Goal: Transaction & Acquisition: Obtain resource

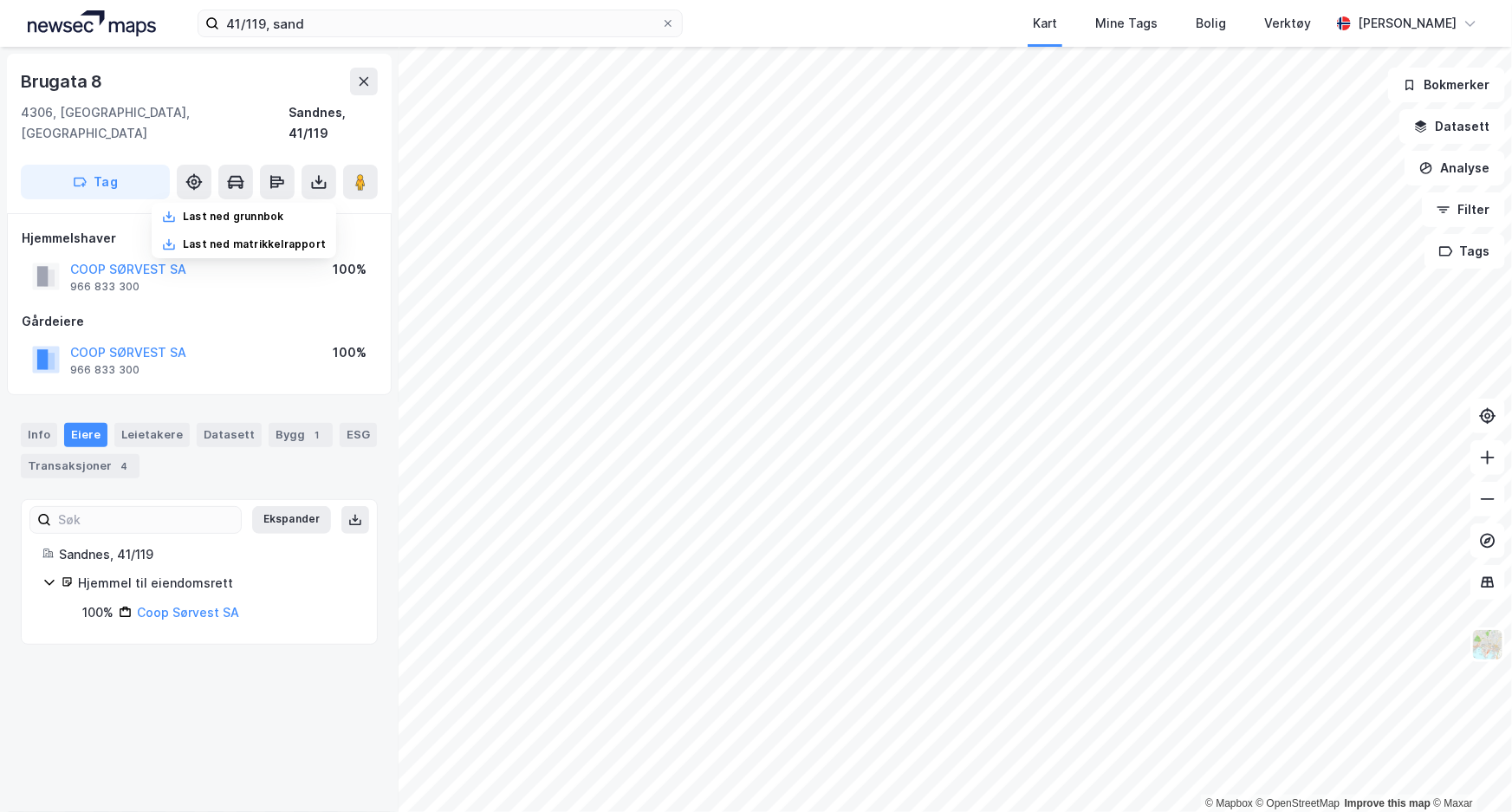
click at [96, 83] on div "Brugata 8" at bounding box center [62, 81] width 85 height 27
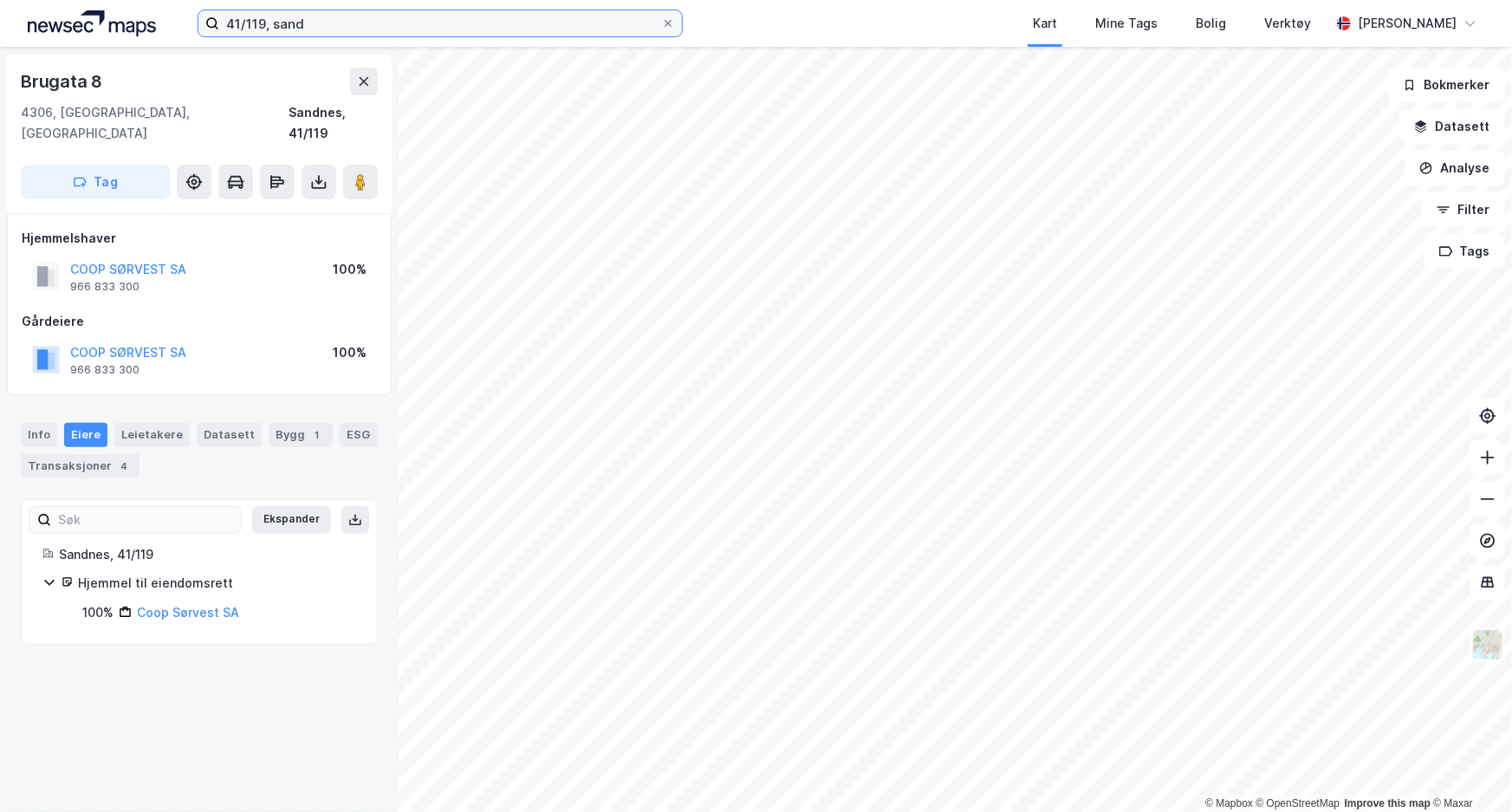
drag, startPoint x: 255, startPoint y: 26, endPoint x: 120, endPoint y: 21, distance: 135.1
click at [120, 21] on div "41/119, sand Kart Mine Tags Bolig Verktøy [PERSON_NAME]" at bounding box center [756, 23] width 1512 height 47
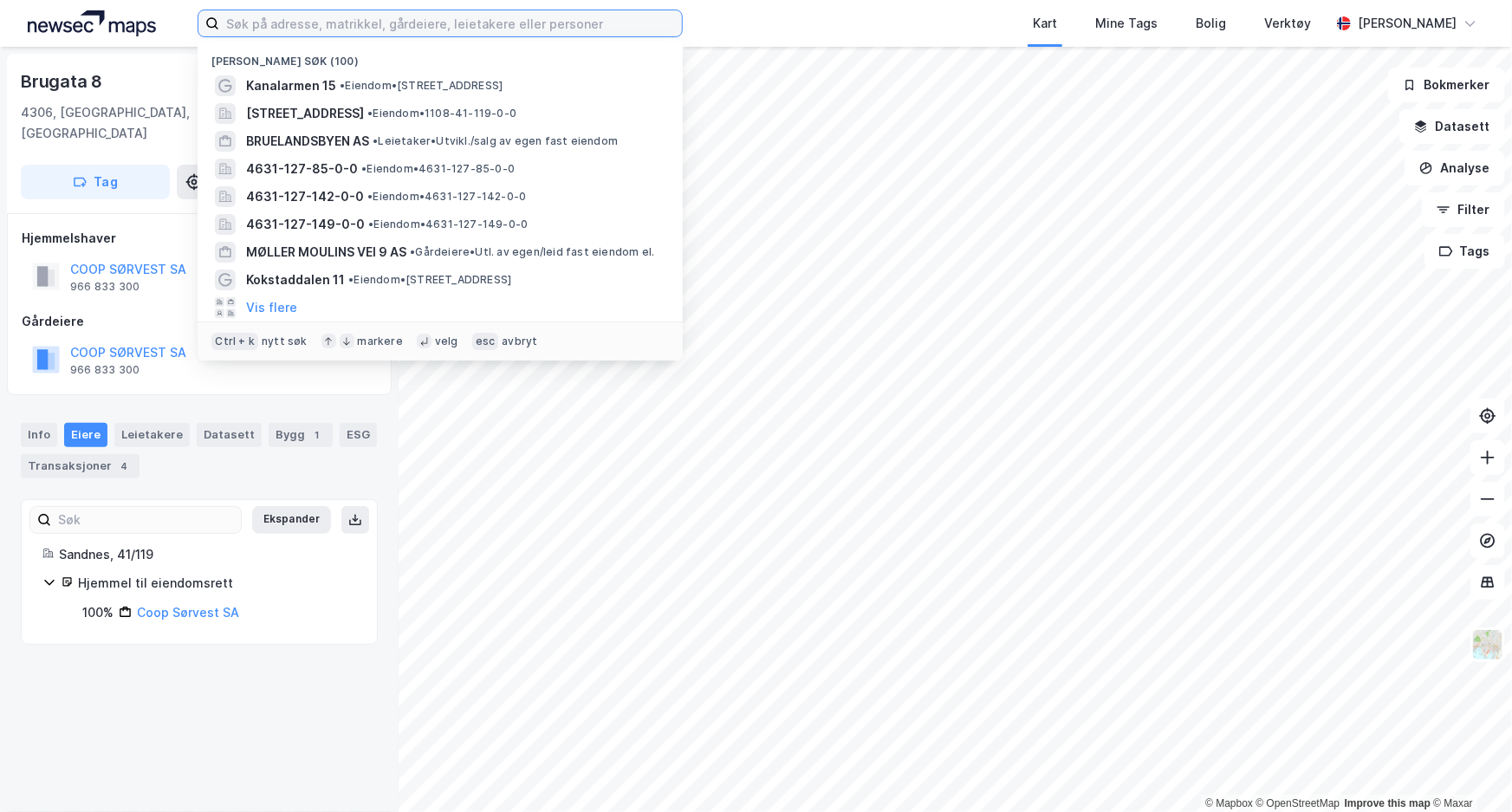
click at [282, 27] on input at bounding box center [451, 23] width 463 height 26
paste input "41/119, sand"
type input "41/119, sand"
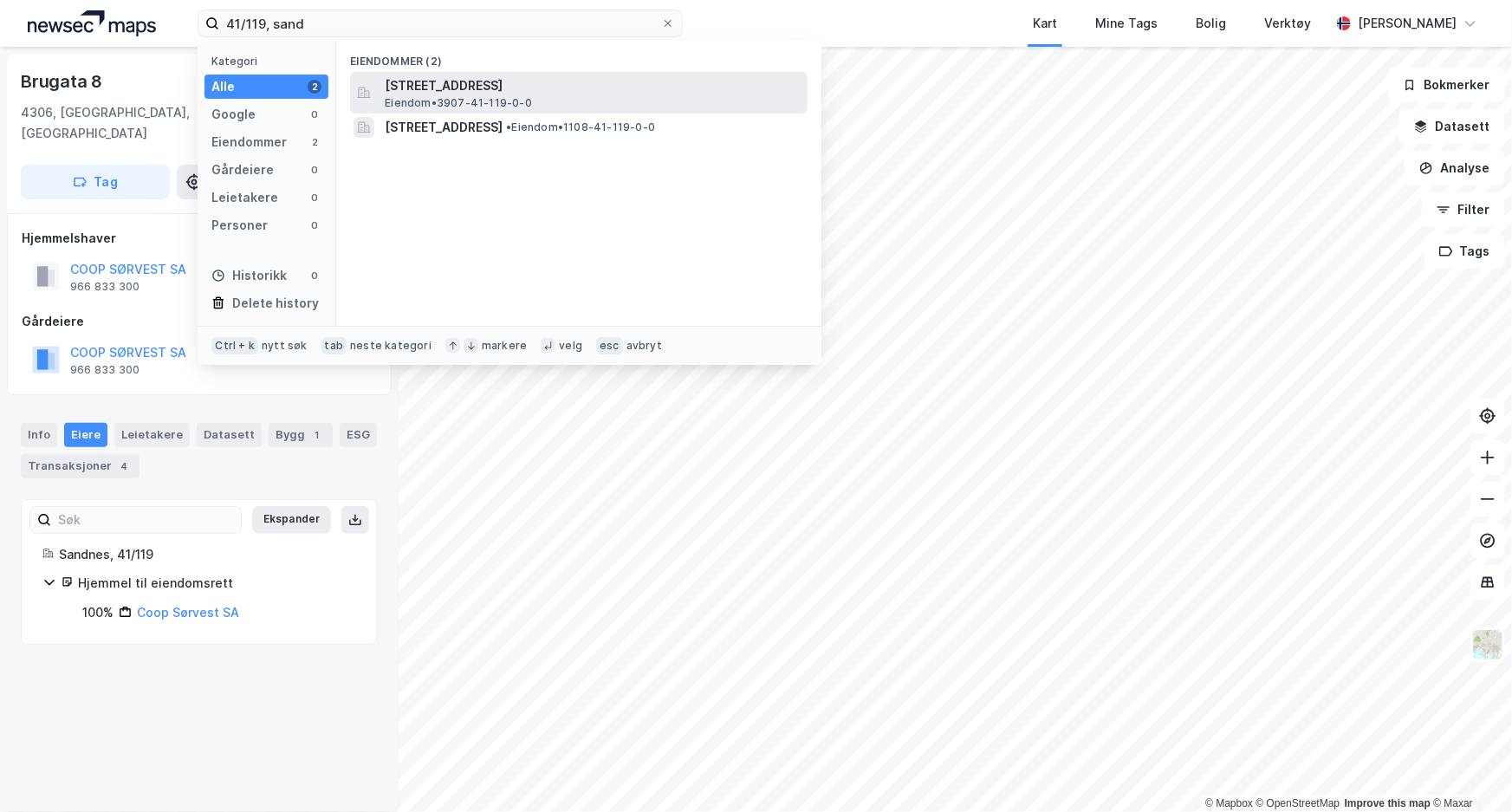
click at [466, 90] on span "[STREET_ADDRESS]" at bounding box center [593, 85] width 416 height 20
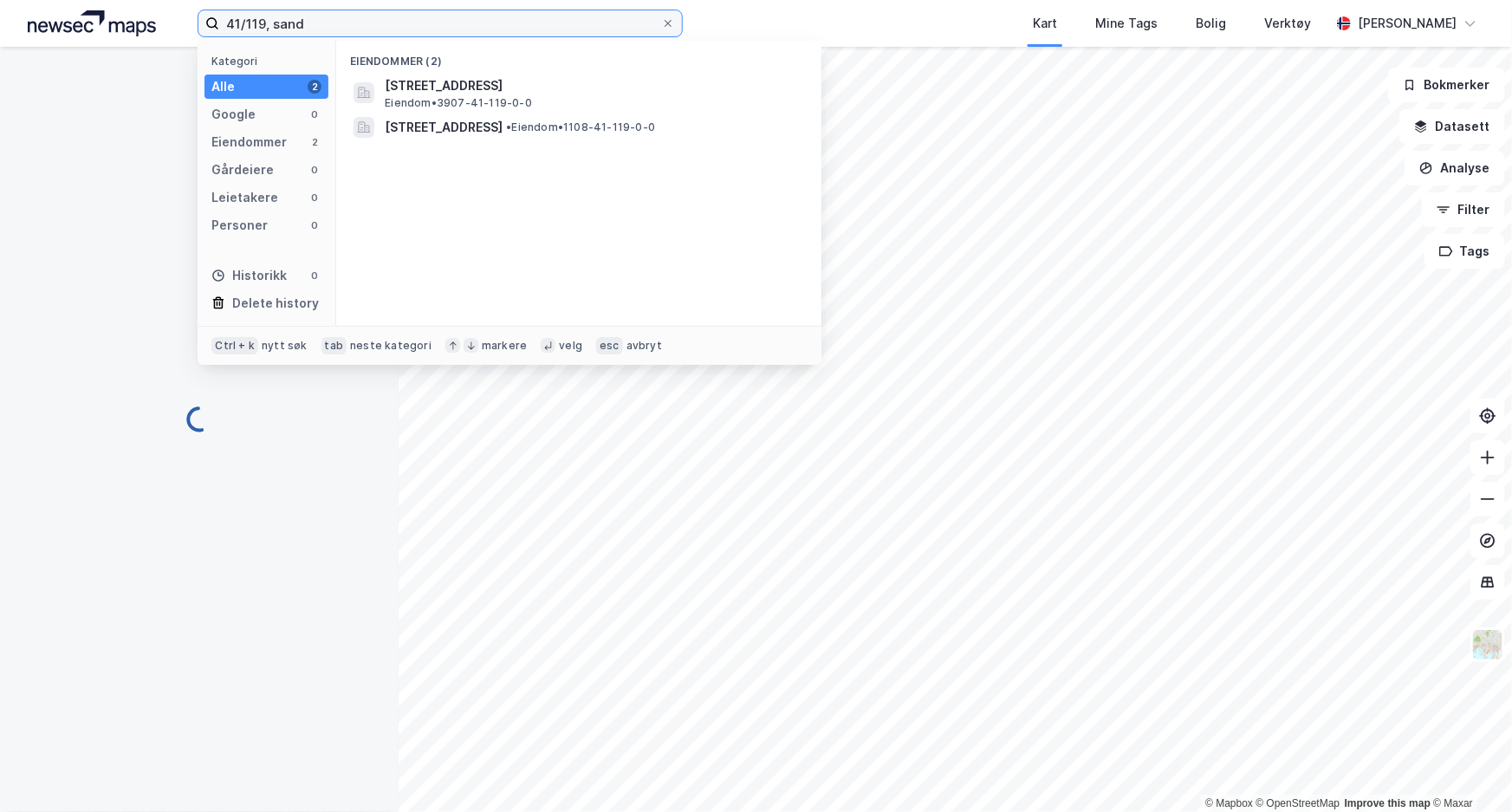
click at [324, 29] on input "41/119, sand" at bounding box center [440, 23] width 442 height 26
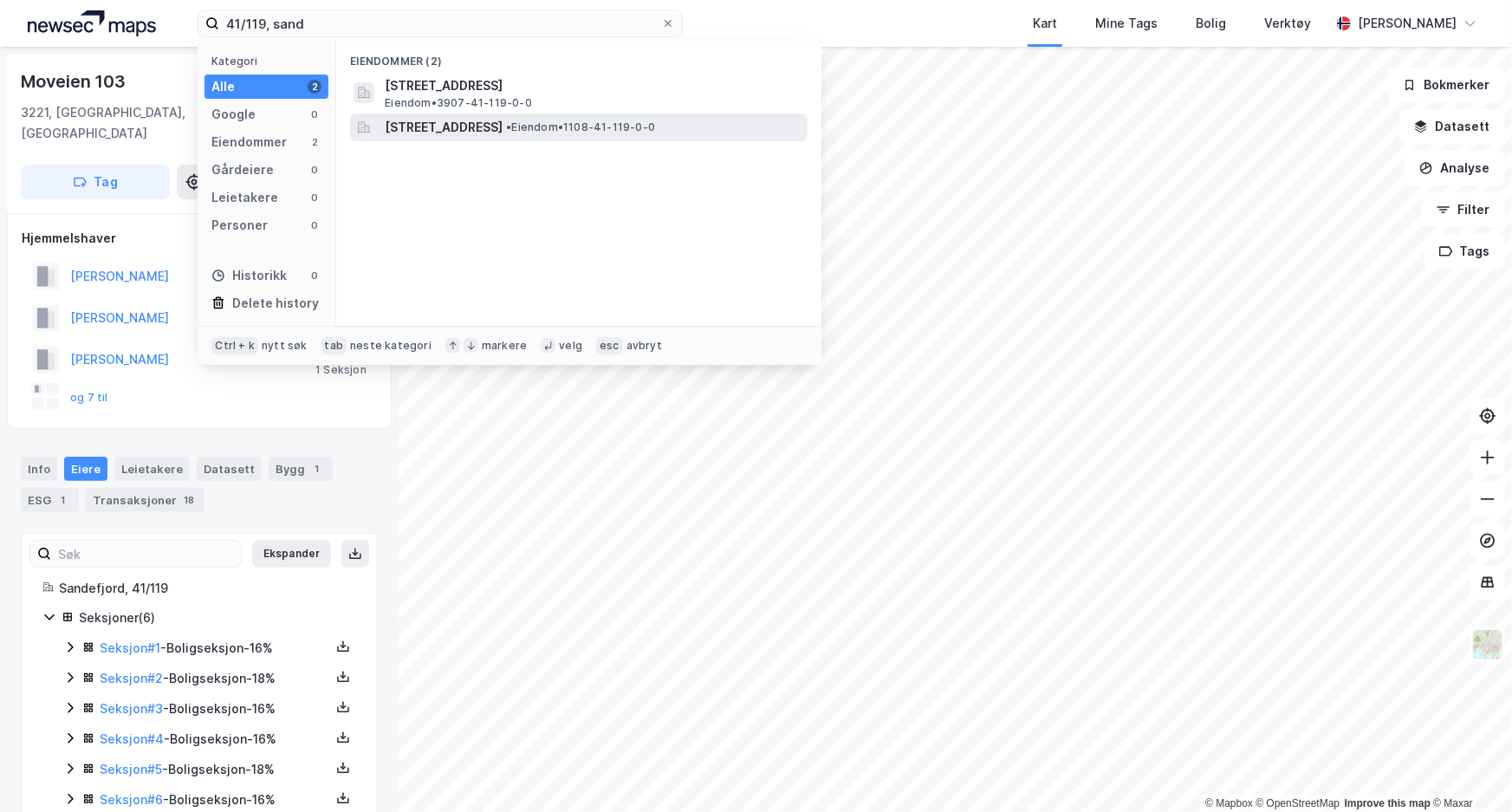
click at [473, 124] on span "[STREET_ADDRESS]" at bounding box center [443, 127] width 118 height 20
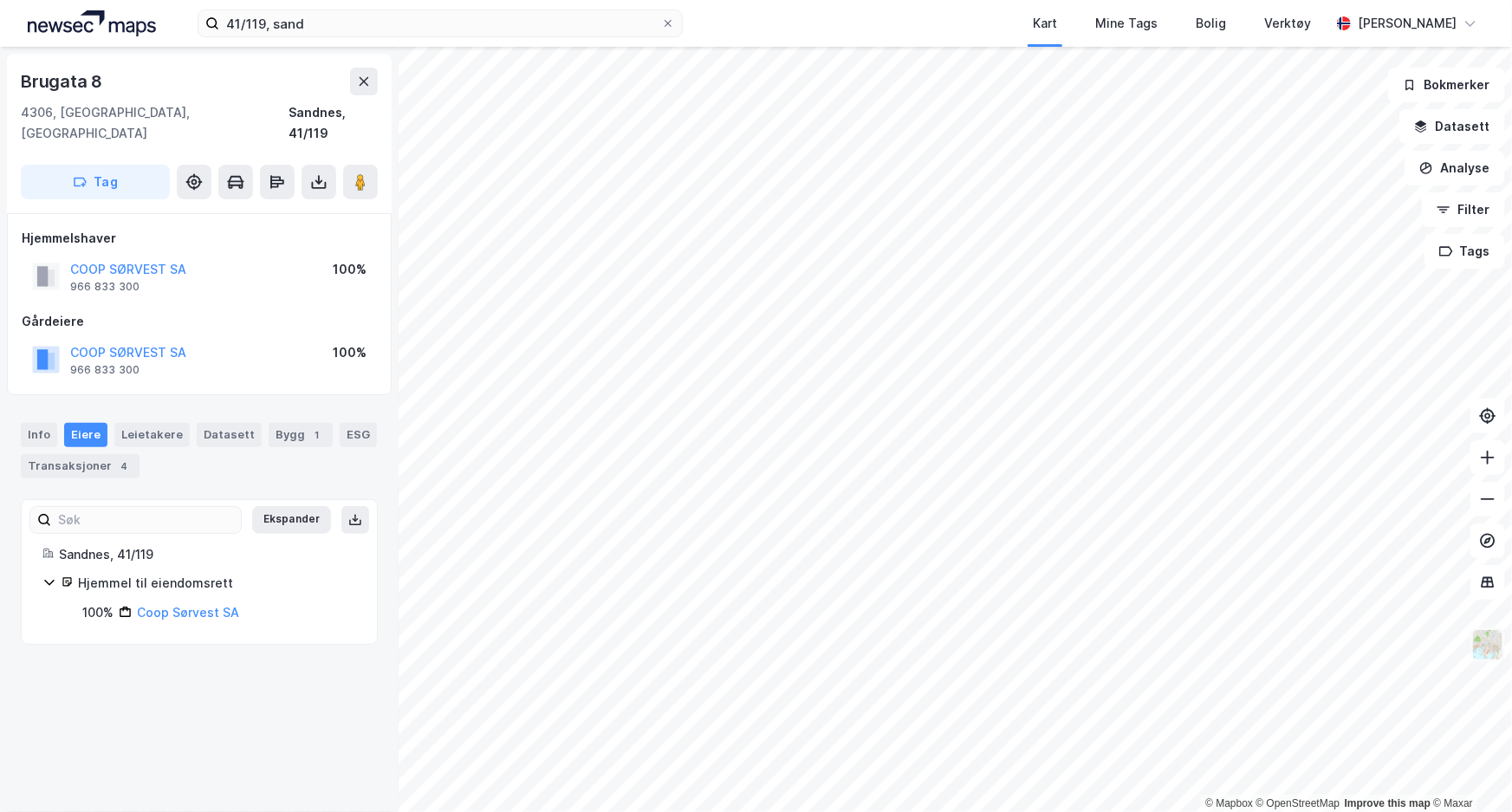
click at [1492, 647] on img at bounding box center [1489, 645] width 33 height 33
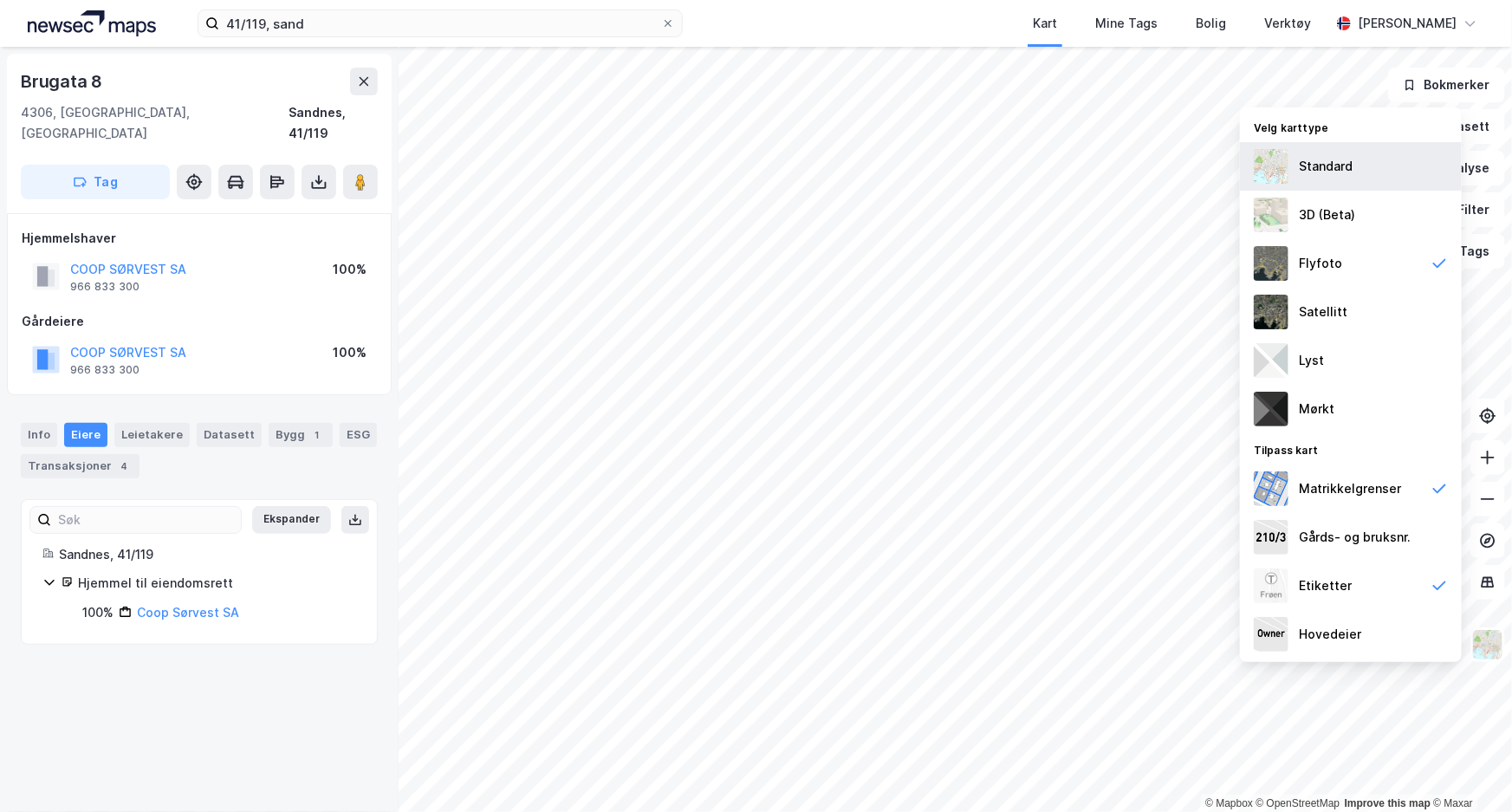
click at [1355, 150] on div "Standard" at bounding box center [1351, 167] width 222 height 49
click at [128, 27] on img at bounding box center [91, 23] width 128 height 26
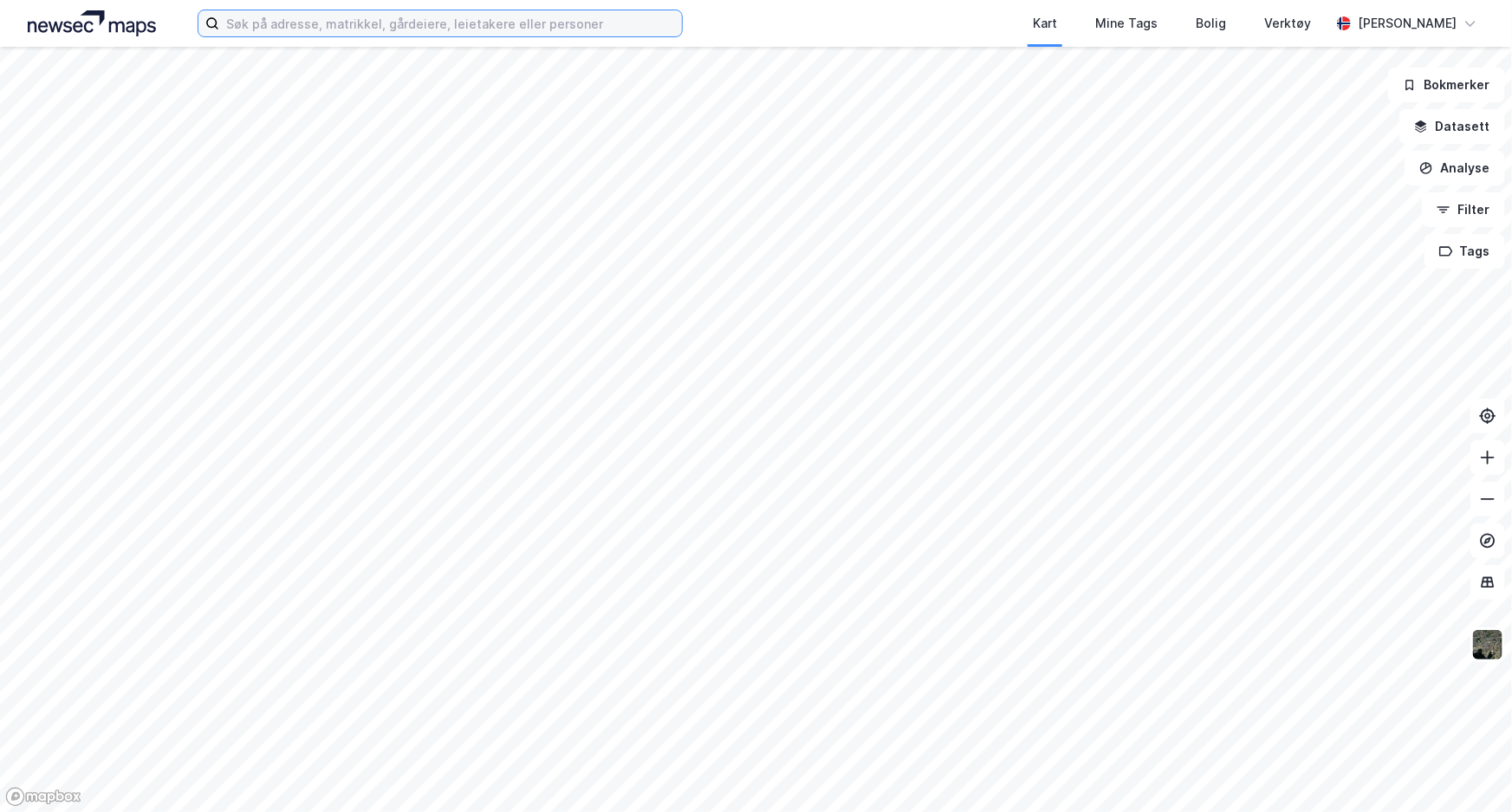
click at [517, 27] on input at bounding box center [451, 23] width 463 height 26
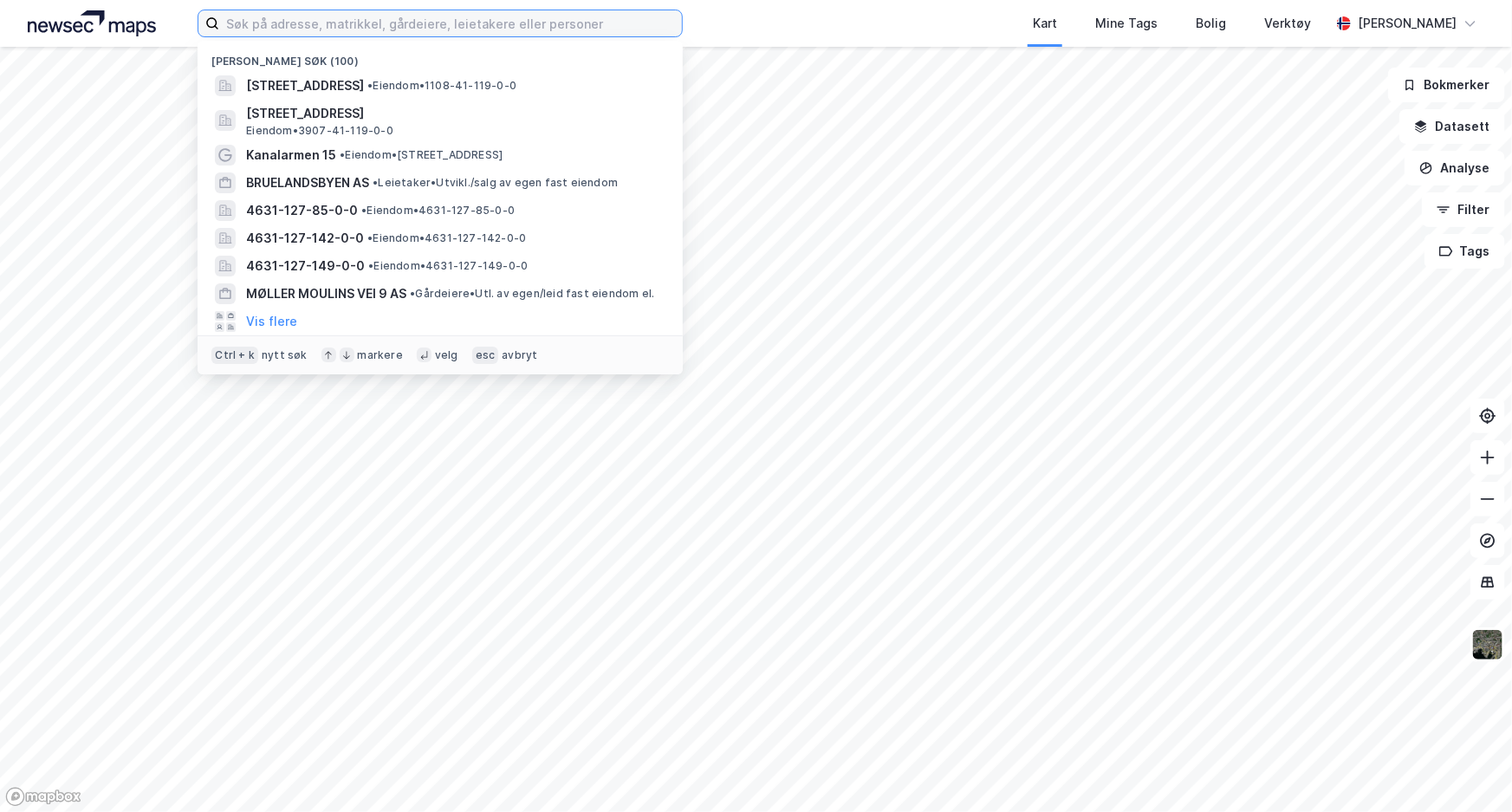
paste input "41/119, sand"
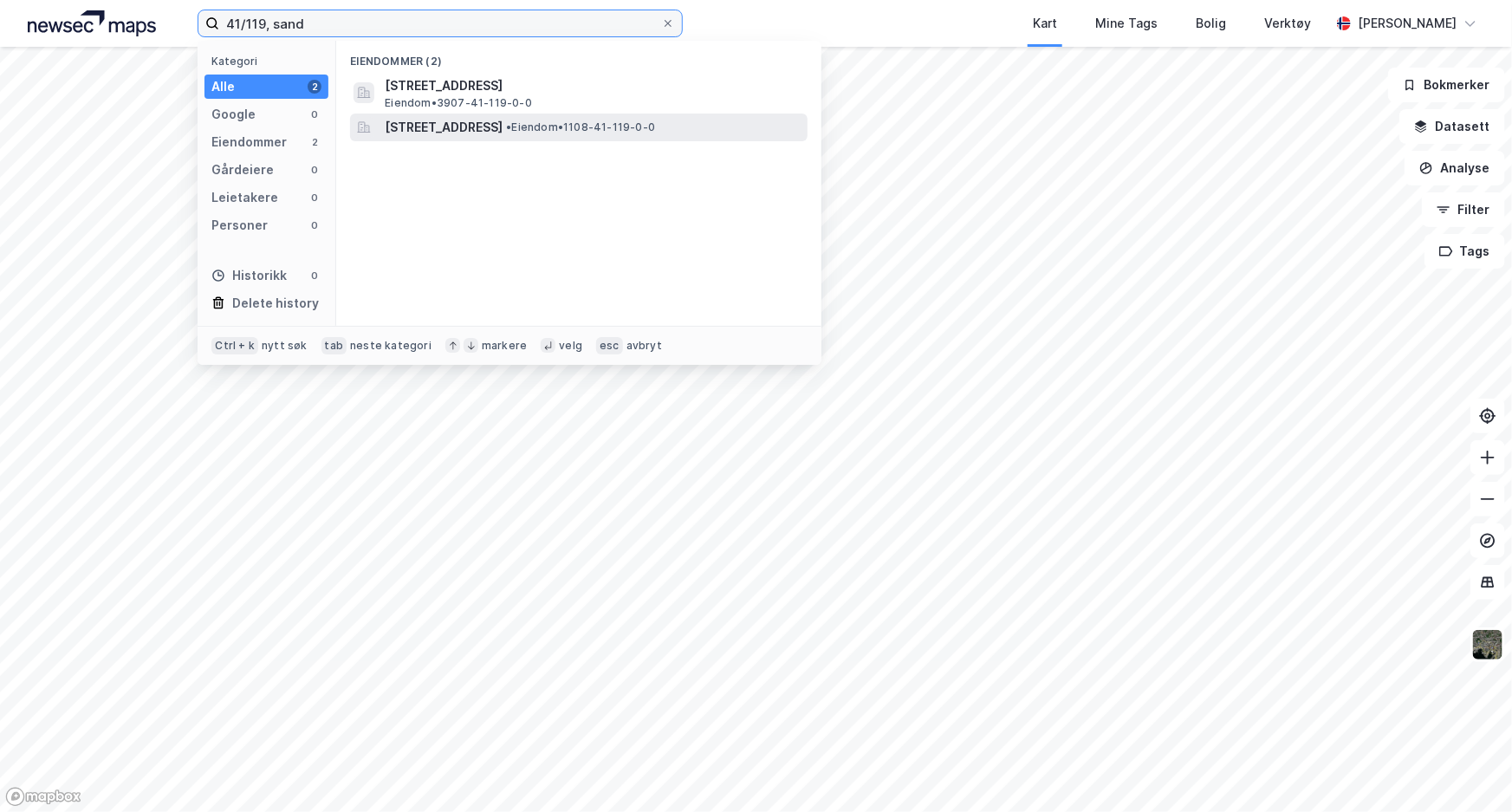
type input "41/119, sand"
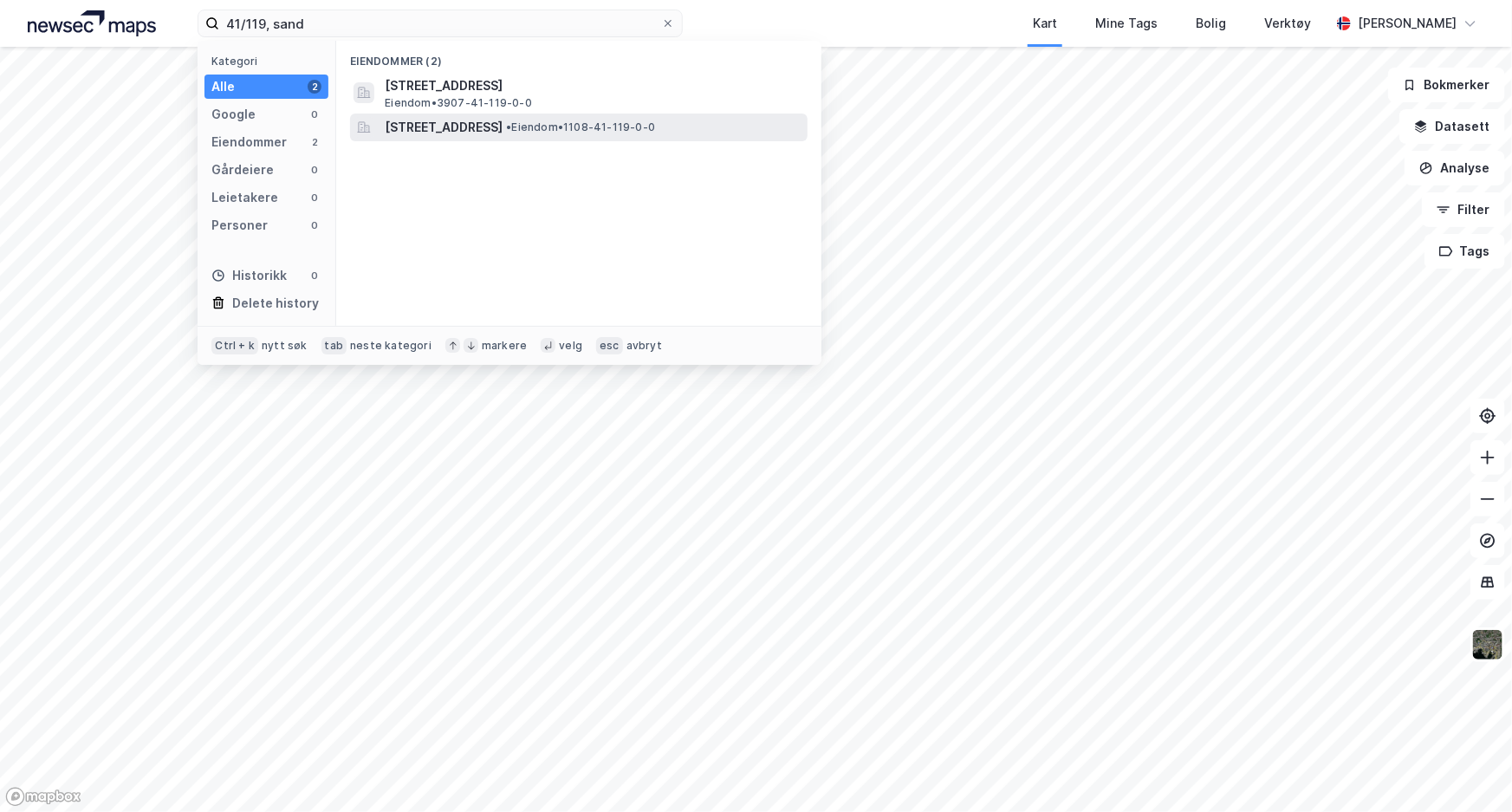
click at [464, 117] on span "[STREET_ADDRESS]" at bounding box center [443, 127] width 118 height 20
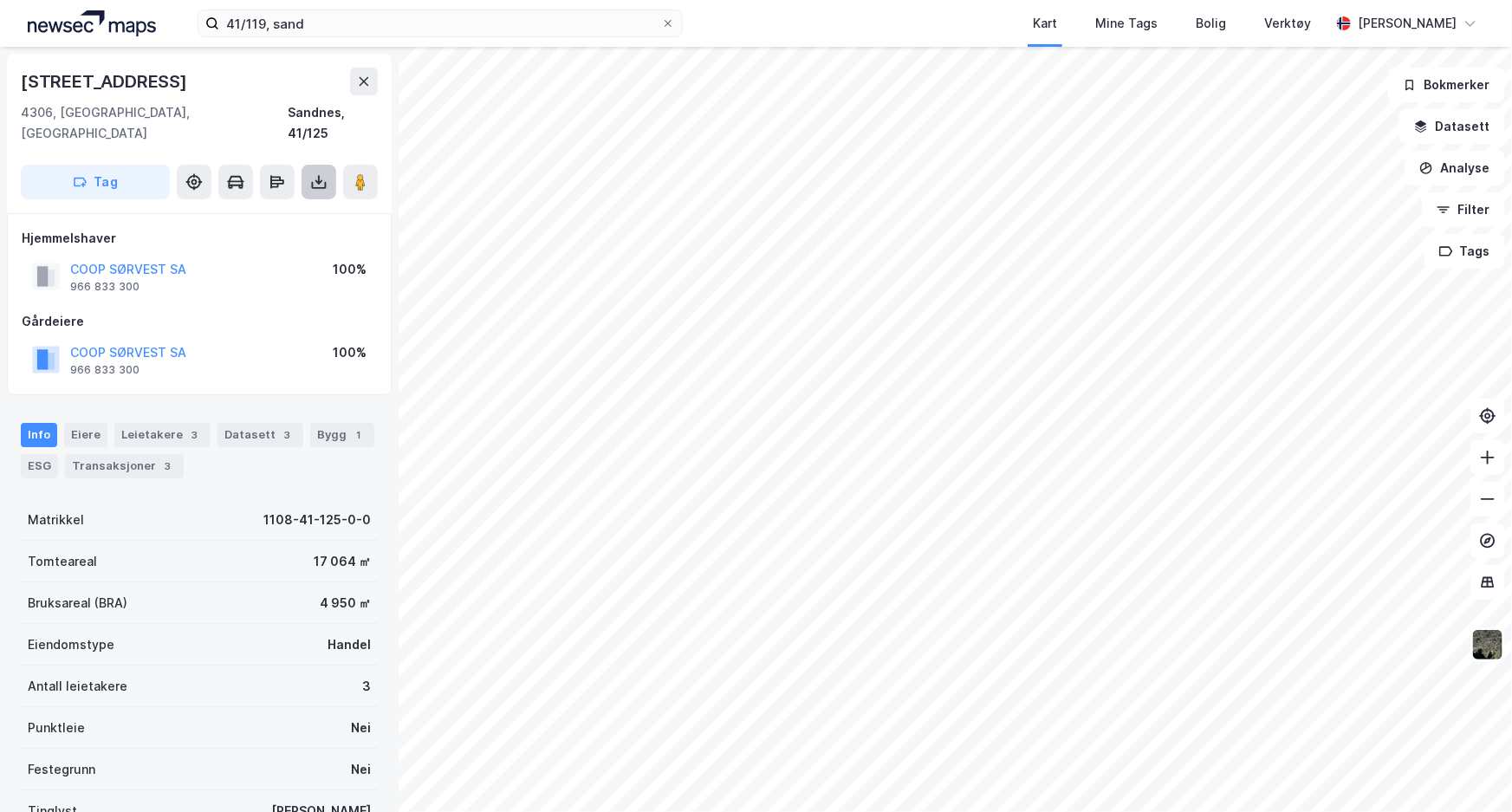
click at [317, 182] on icon at bounding box center [319, 184] width 15 height 7
click at [281, 210] on div "Last ned grunnbok" at bounding box center [232, 217] width 101 height 14
